Goal: Information Seeking & Learning: Learn about a topic

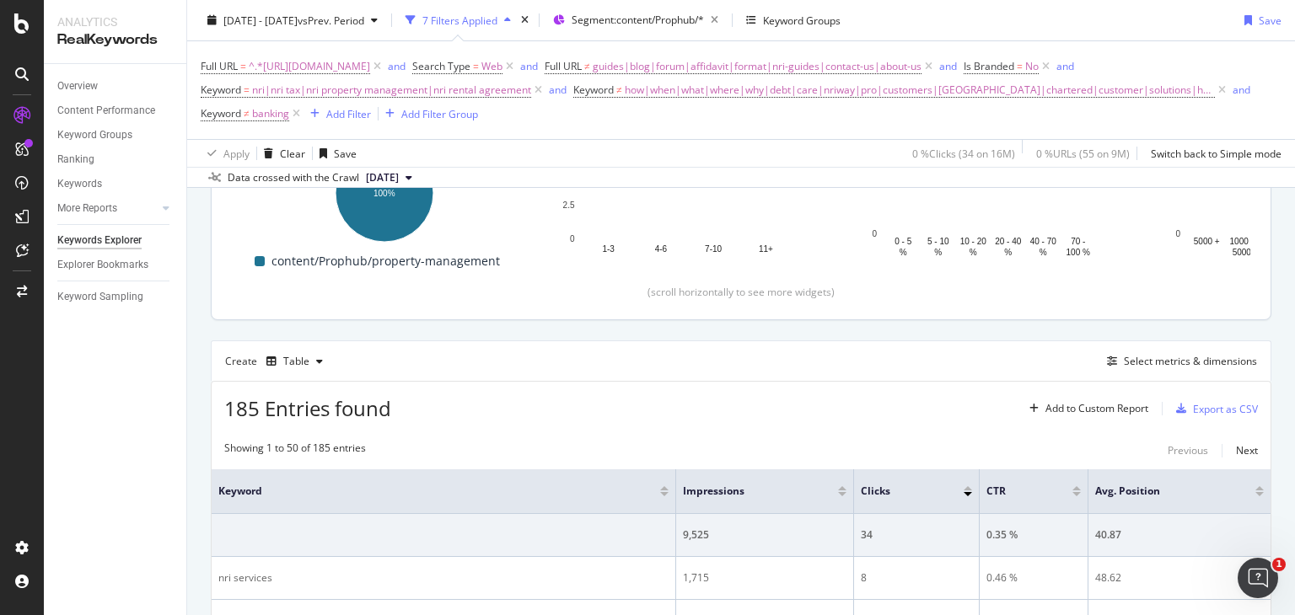
scroll to position [310, 0]
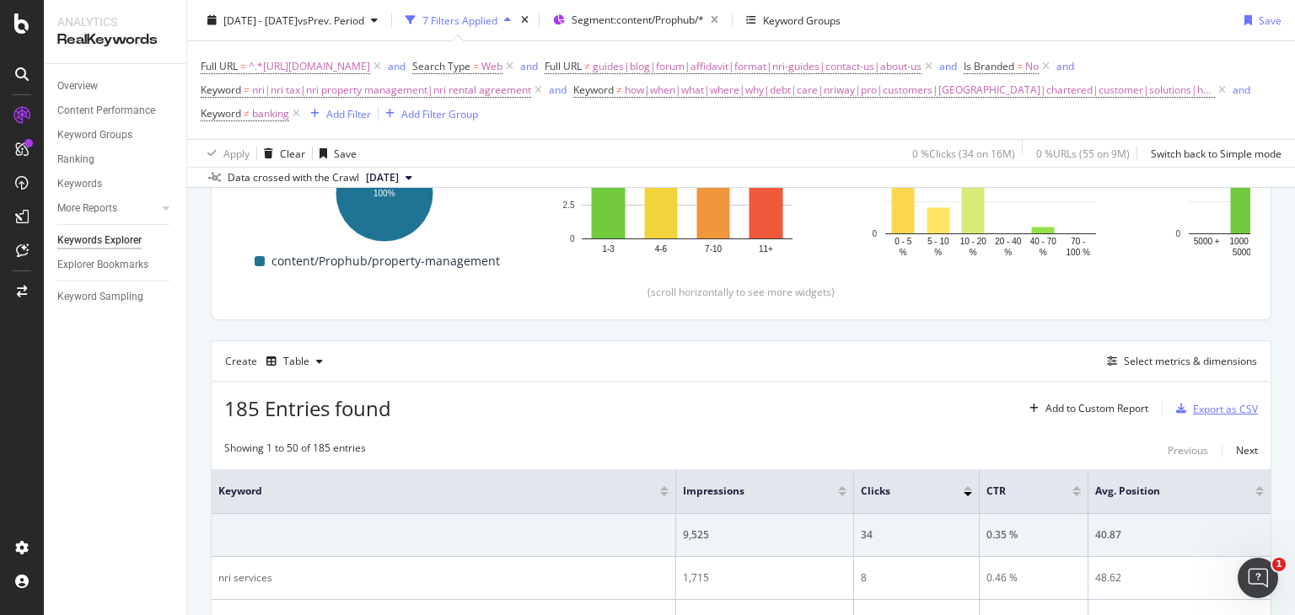
click at [1193, 409] on div "Export as CSV" at bounding box center [1225, 409] width 65 height 14
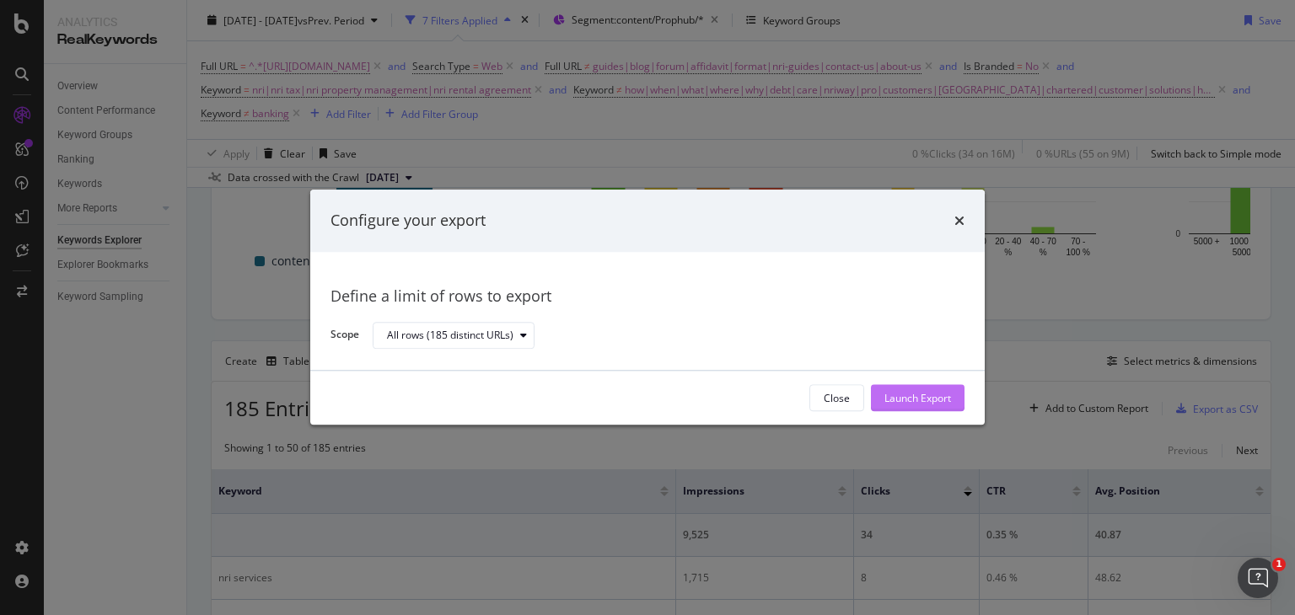
click at [926, 402] on div "Launch Export" at bounding box center [917, 398] width 67 height 14
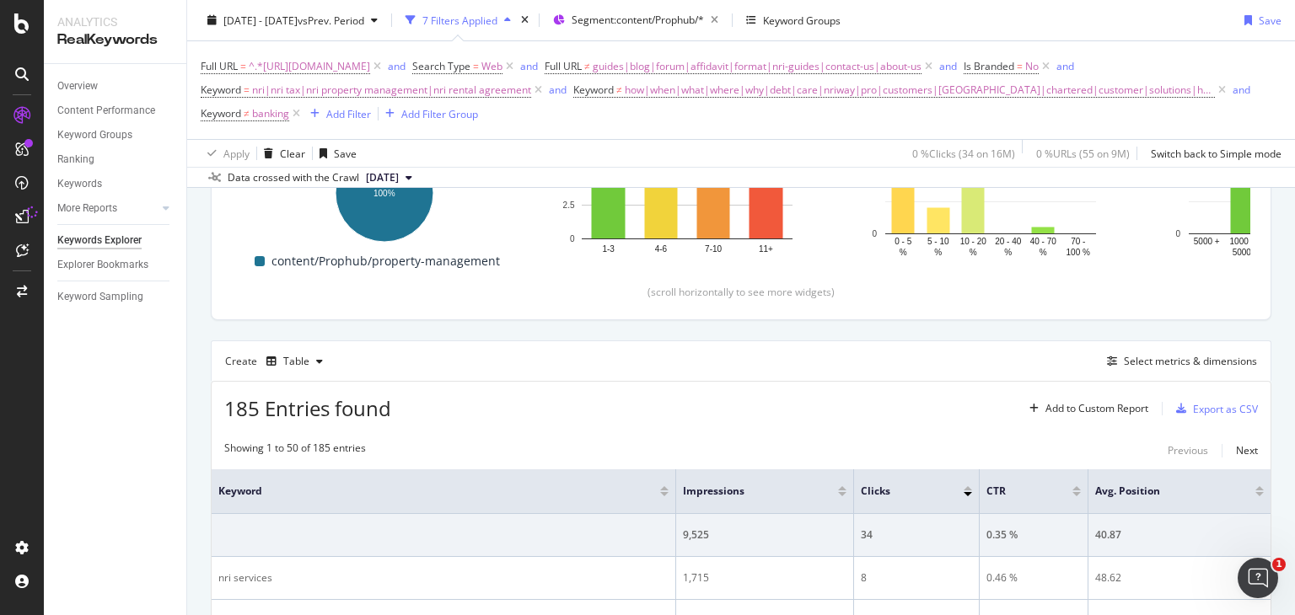
click at [1167, 18] on div "2025 Jun. 22nd - Sep. 21st vs Prev. Period 7 Filters Applied Segment: content/P…" at bounding box center [741, 24] width 1108 height 34
click at [611, 87] on span "Keyword" at bounding box center [593, 90] width 40 height 14
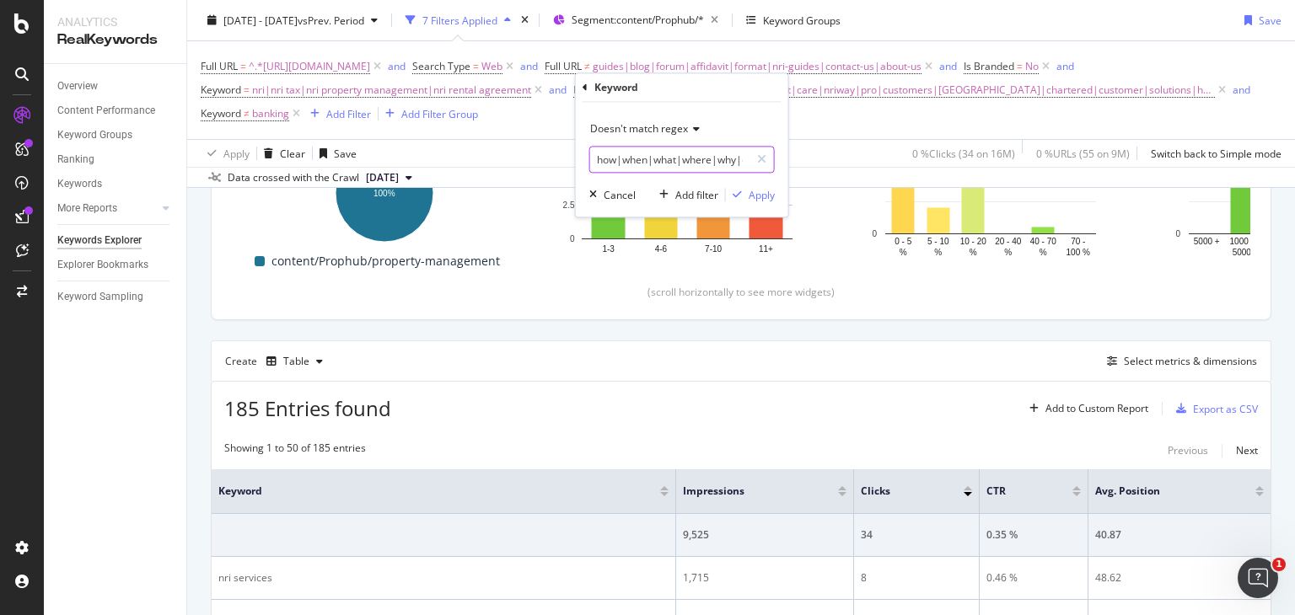
click at [600, 158] on input "how|when|what|where|why|debt|care|nriway|pro|customers|punjab|chartered|custome…" at bounding box center [669, 160] width 159 height 27
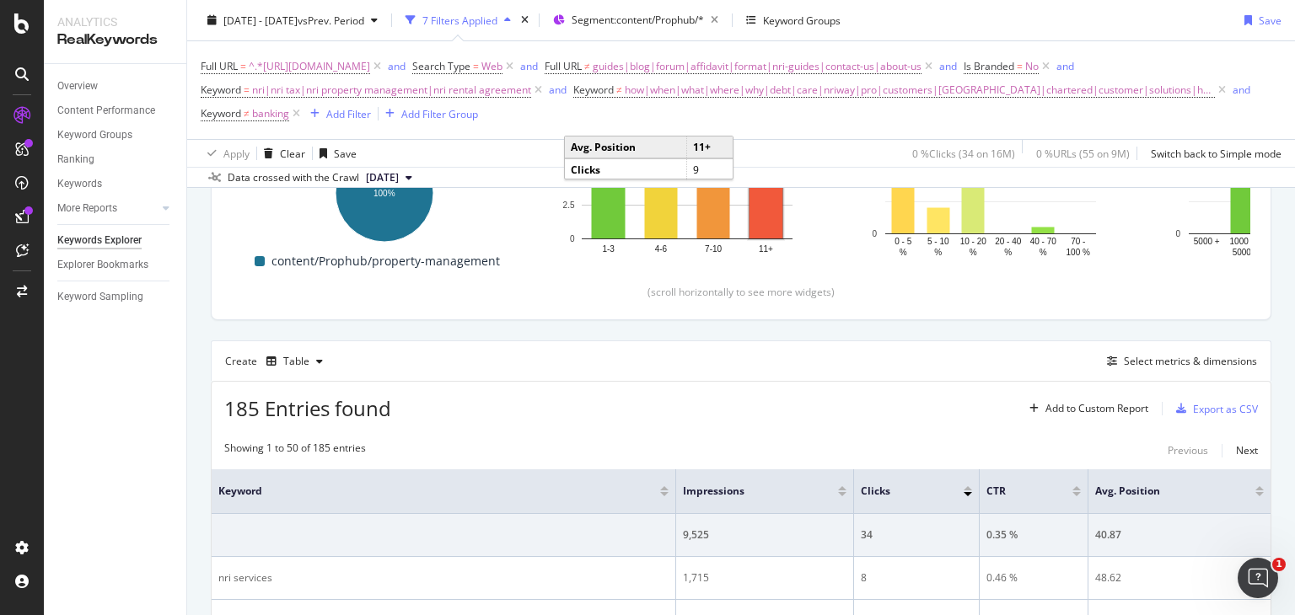
click at [465, 89] on span "nri|nri tax|nri property management|nri rental agreement" at bounding box center [391, 90] width 279 height 24
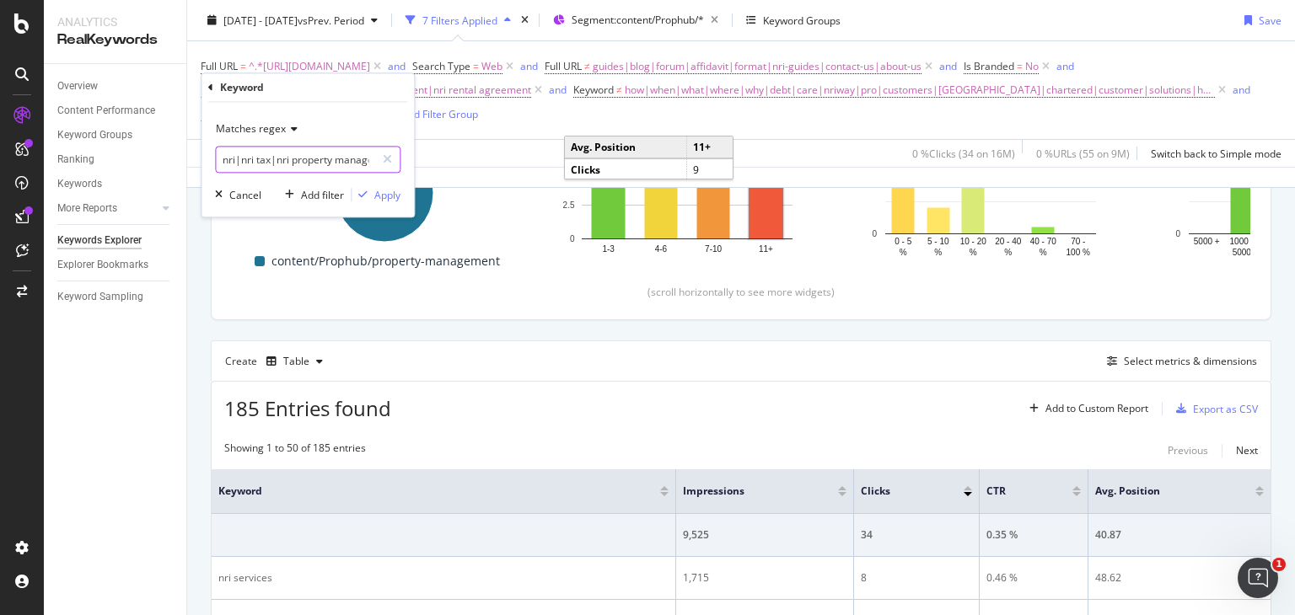
click at [307, 164] on input "nri|nri tax|nri property management|nri rental agreement" at bounding box center [295, 160] width 159 height 27
type input "nri|nri tax|nri property management|nri rental agreement|management"
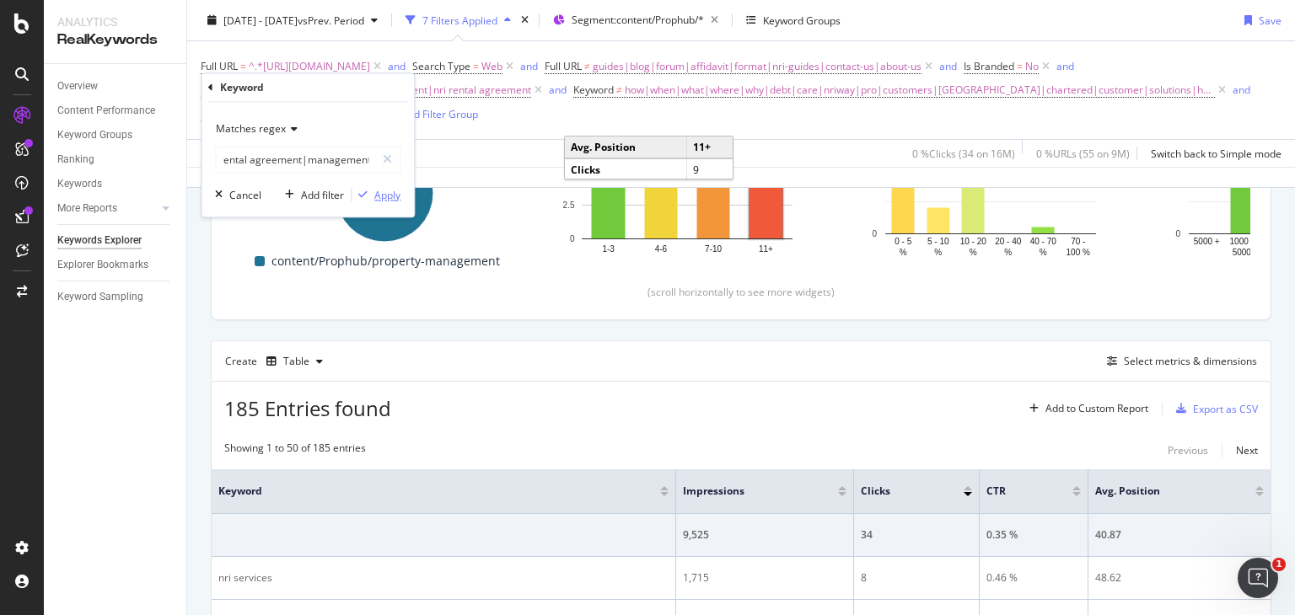
scroll to position [0, 0]
click at [387, 196] on div "Apply" at bounding box center [387, 195] width 26 height 14
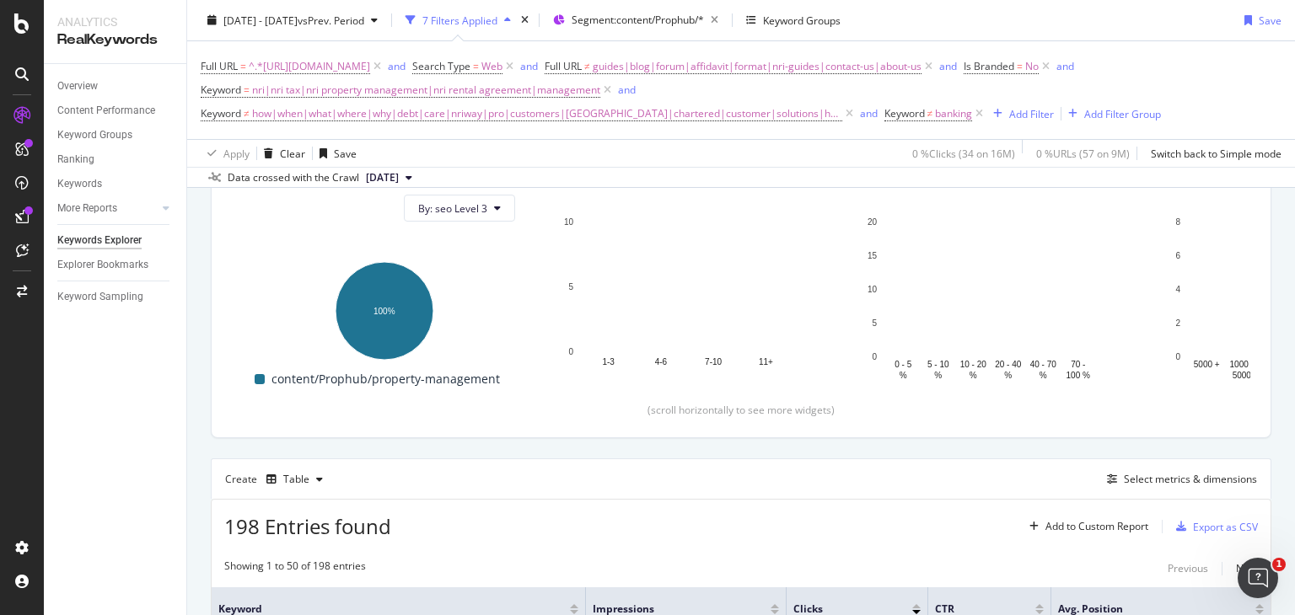
scroll to position [191, 0]
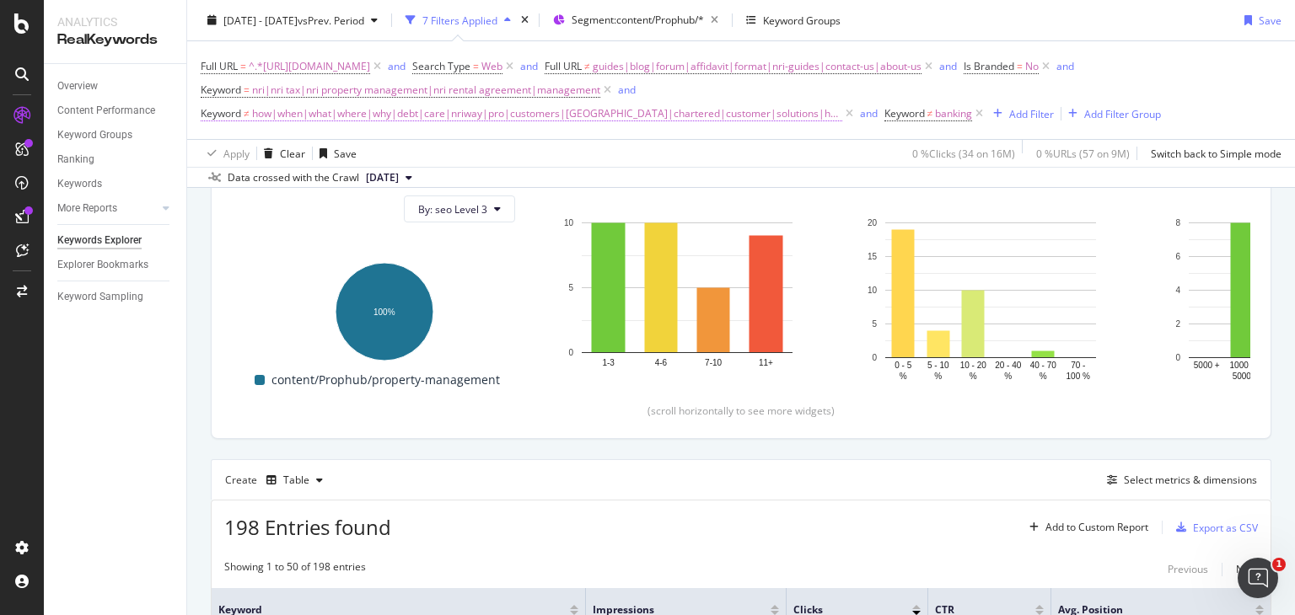
click at [491, 112] on span "how|when|what|where|why|debt|care|nriway|pro|customers|punjab|chartered|custome…" at bounding box center [547, 114] width 590 height 24
click at [234, 180] on input "how|when|what|where|why|debt|care|nriway|pro|customers|punjab|chartered|custome…" at bounding box center [295, 183] width 159 height 27
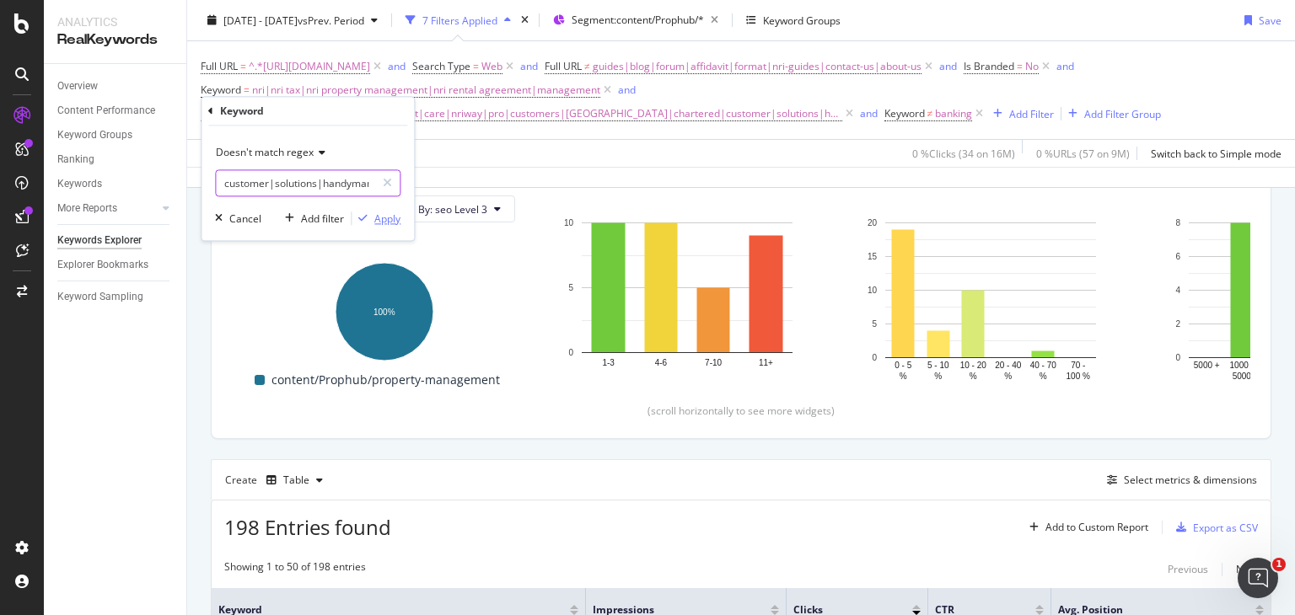
type input "how|when|what|where|why|debt|care|nriway|customers|punjab|chartered|customer|so…"
click at [384, 212] on div "Apply" at bounding box center [387, 219] width 26 height 14
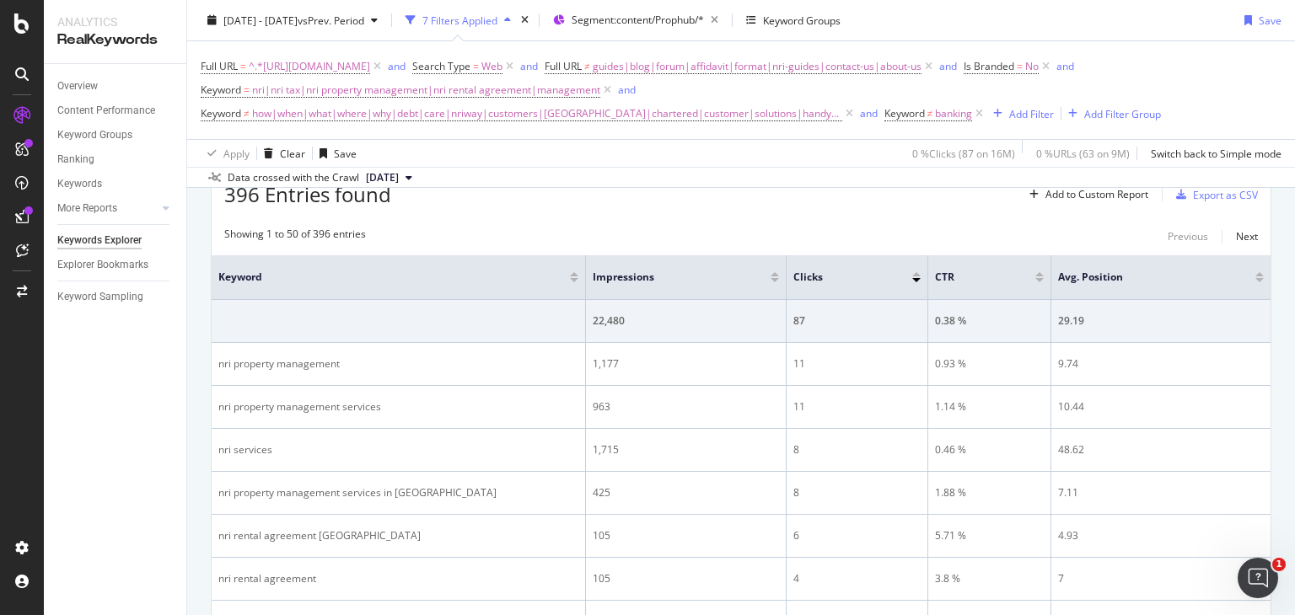
scroll to position [523, 0]
click at [1193, 190] on div "Export as CSV" at bounding box center [1225, 197] width 65 height 14
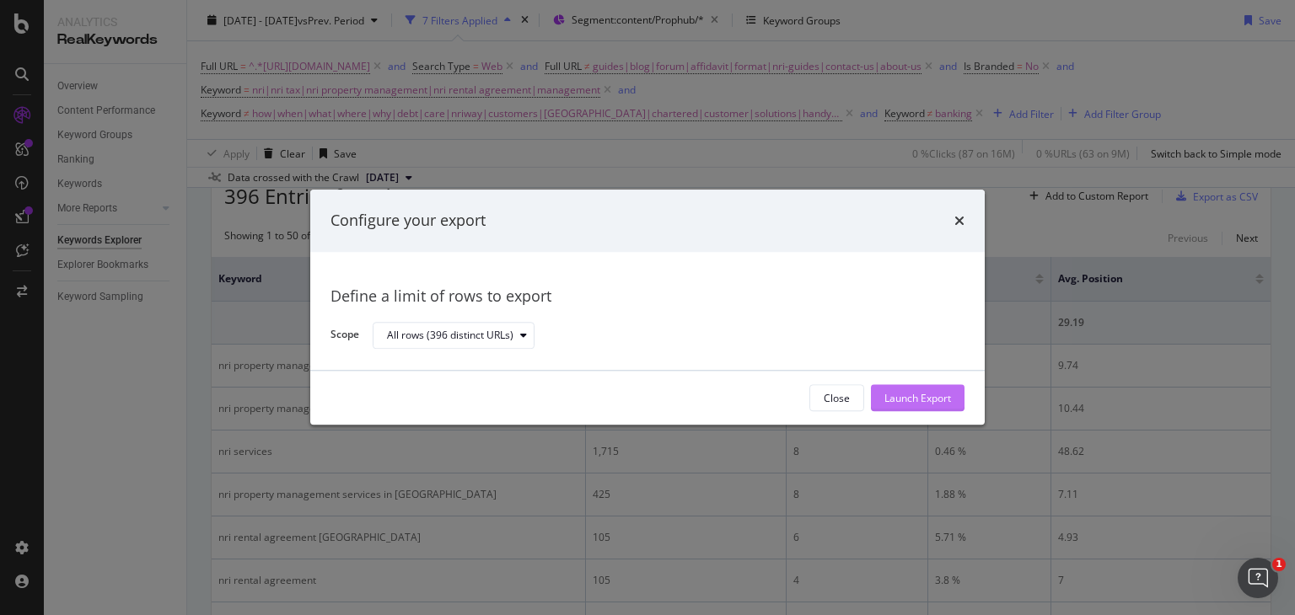
click at [916, 399] on div "Launch Export" at bounding box center [917, 398] width 67 height 14
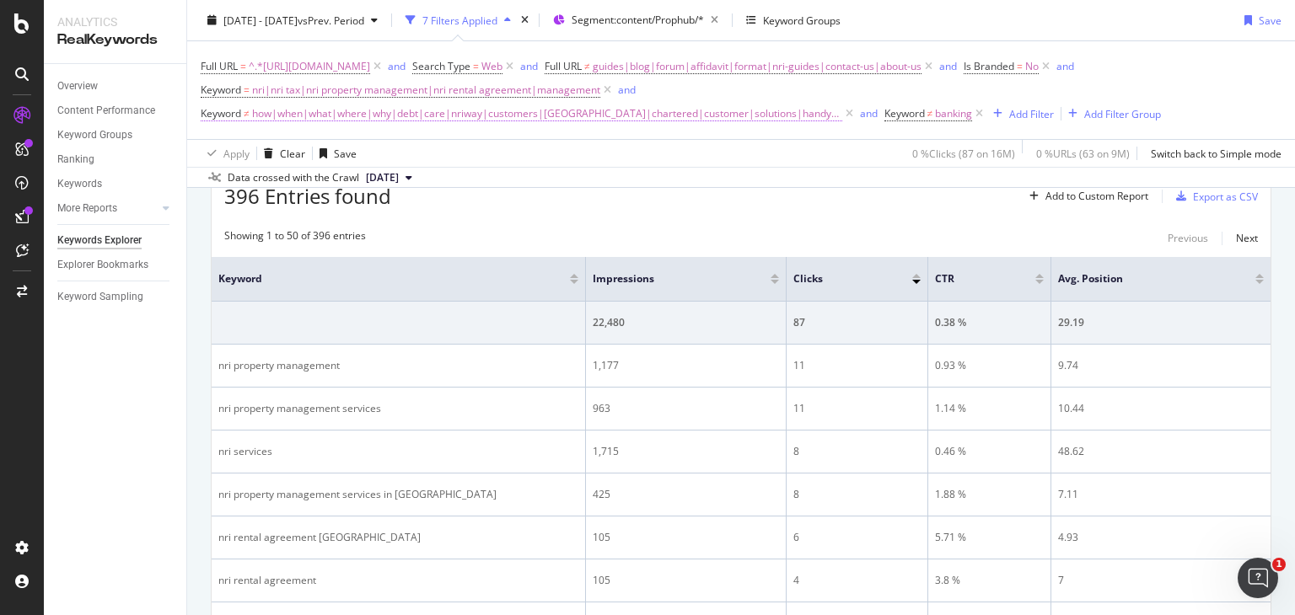
click at [499, 119] on span "how|when|what|where|why|debt|care|nriway|customers|punjab|chartered|customer|so…" at bounding box center [547, 114] width 590 height 24
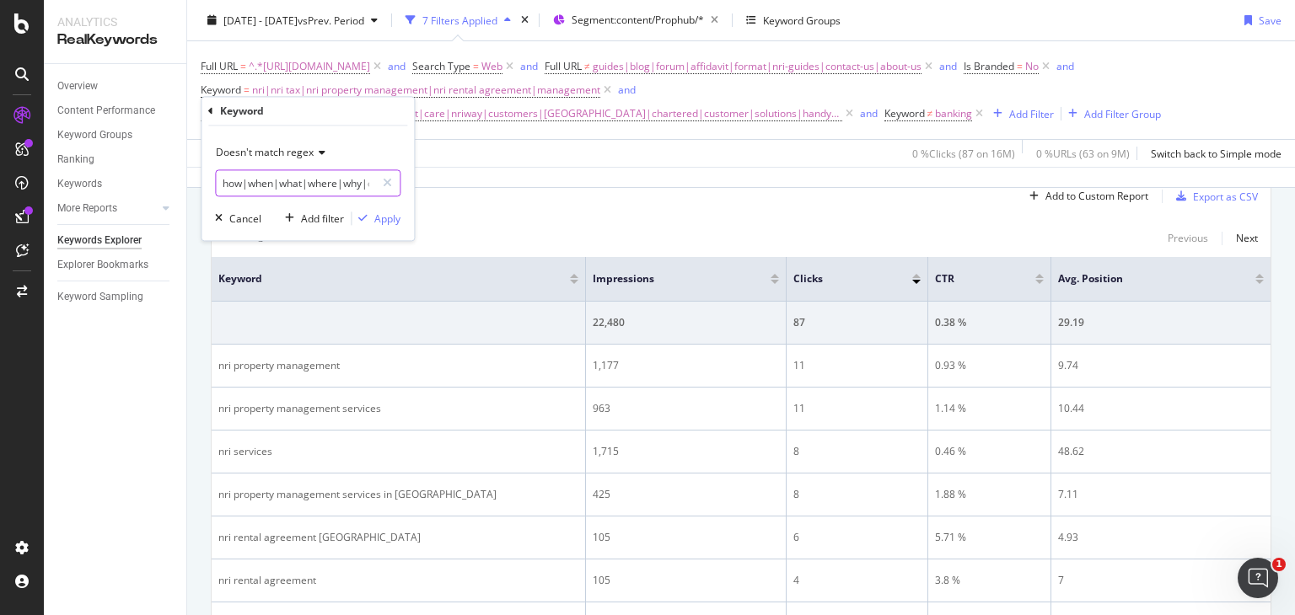
click at [236, 177] on input "how|when|what|where|why|debt|care|nriway|customers|punjab|chartered|customer|so…" at bounding box center [295, 183] width 159 height 27
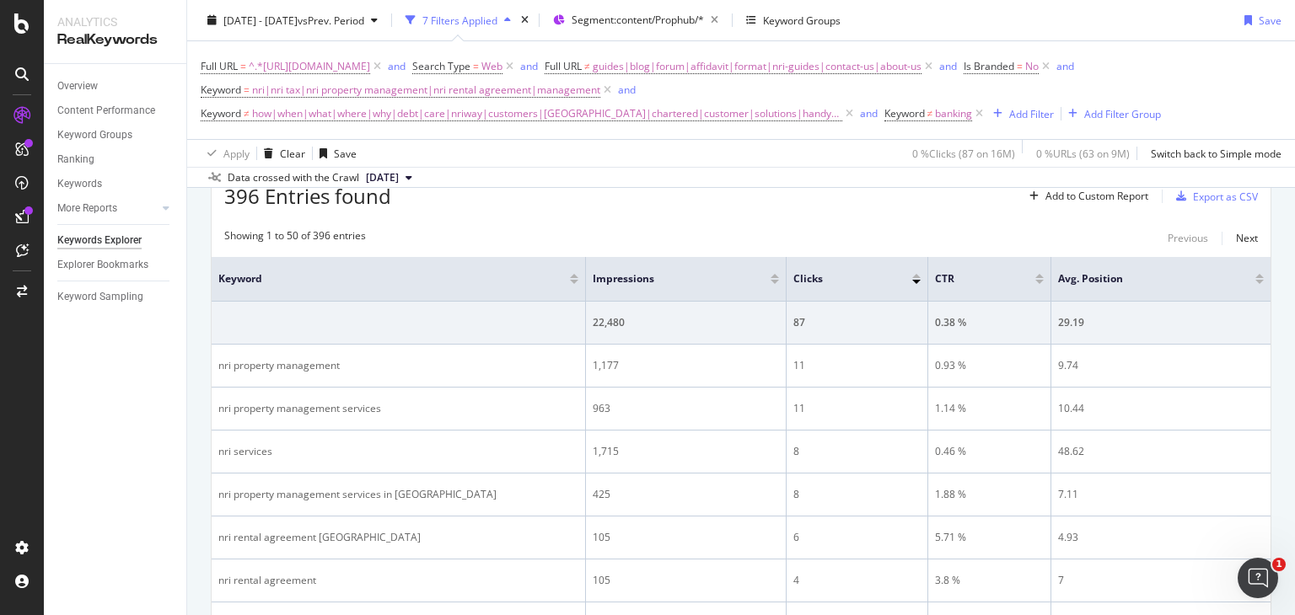
click at [588, 233] on div "Showing 1 to 50 of 396 entries Previous Next" at bounding box center [741, 238] width 1059 height 20
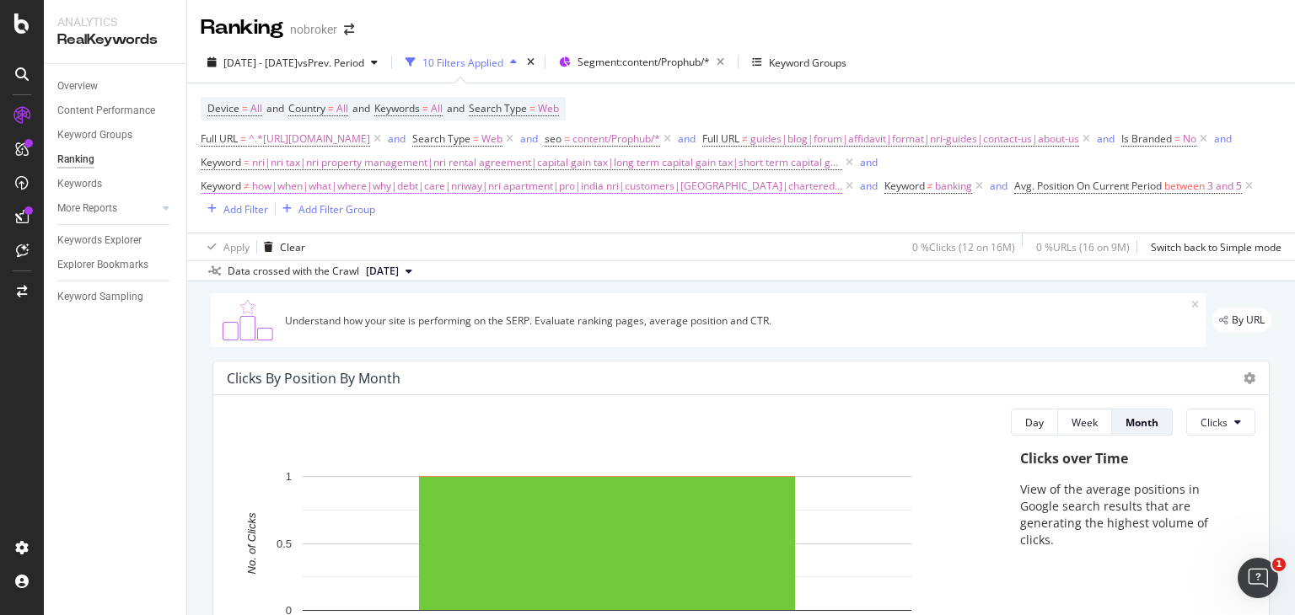
click at [330, 183] on span "how|when|what|where|why|debt|care|nriway|nri apartment|pro|india nri|customers|…" at bounding box center [547, 187] width 590 height 24
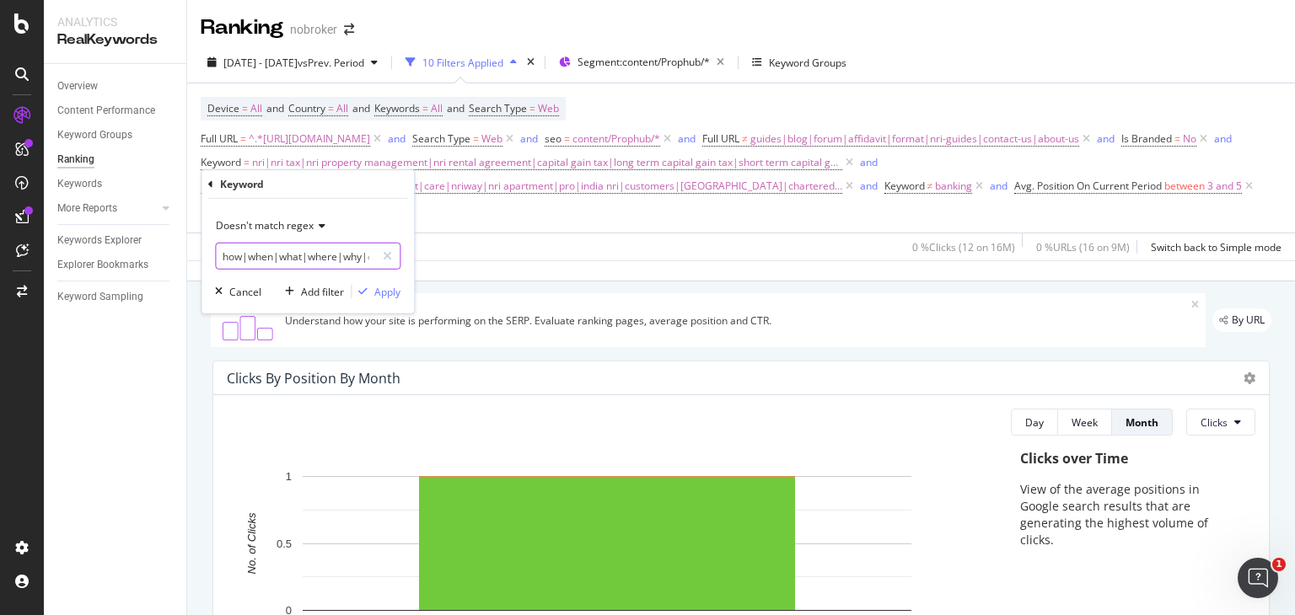
click at [222, 255] on input "how|when|what|where|why|debt|care|nriway|nri apartment|pro|india nri|customers|…" at bounding box center [295, 256] width 159 height 27
click at [293, 255] on input "how|when|what|where|why|debt|care|nriway|nri apartment|pro|india nri|customers|…" at bounding box center [295, 256] width 159 height 27
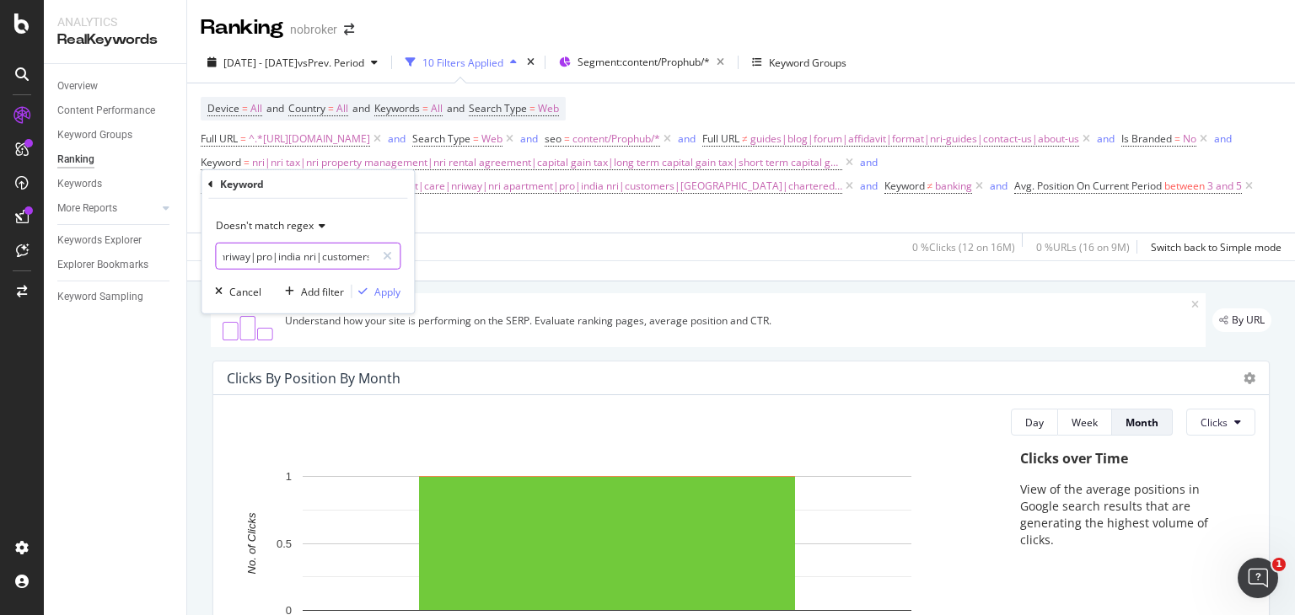
scroll to position [0, 193]
click at [327, 255] on input "how|when|what|where|why|debt|care|nriway|pro|india nri|customers|punjab|charter…" at bounding box center [295, 256] width 159 height 27
type input "how|when|what|where|why|debt|care|nriway|pro|customers|punjab|chartered|custome…"
